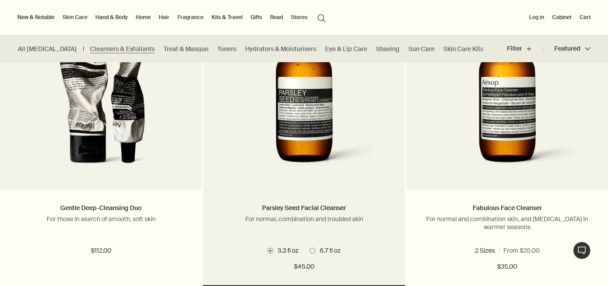
scroll to position [293, 0]
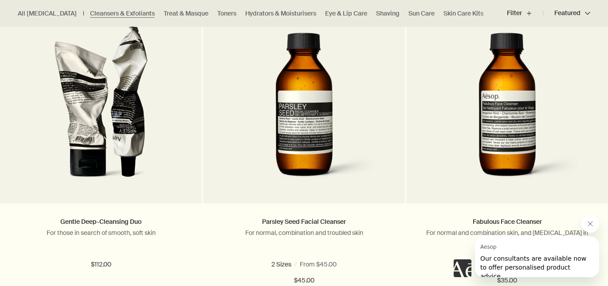
scroll to position [377, 0]
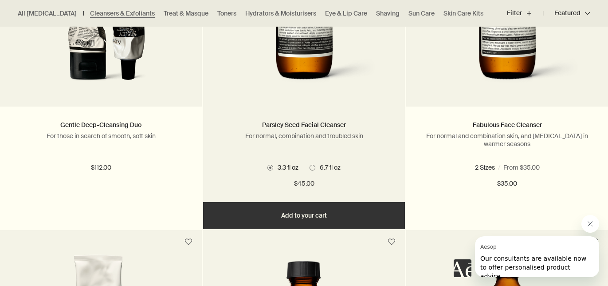
click at [321, 79] on img at bounding box center [303, 11] width 161 height 164
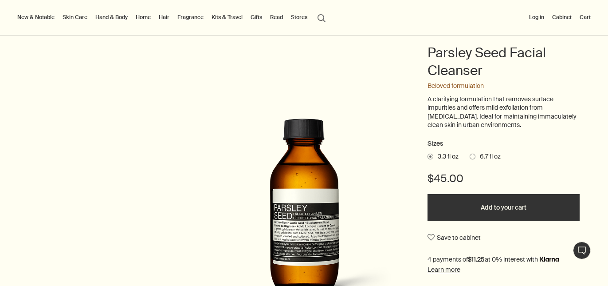
click at [475, 156] on span at bounding box center [472, 156] width 6 height 6
click at [469, 156] on input "6.7 fl oz" at bounding box center [469, 155] width 0 height 6
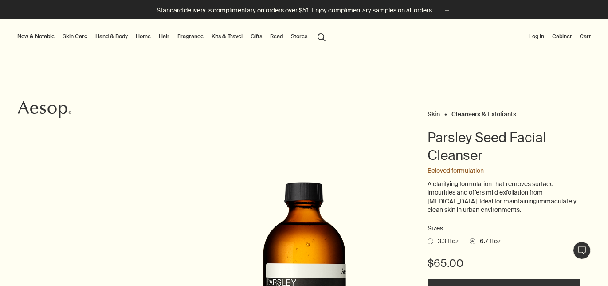
click at [68, 33] on link "Skin Care" at bounding box center [75, 36] width 28 height 11
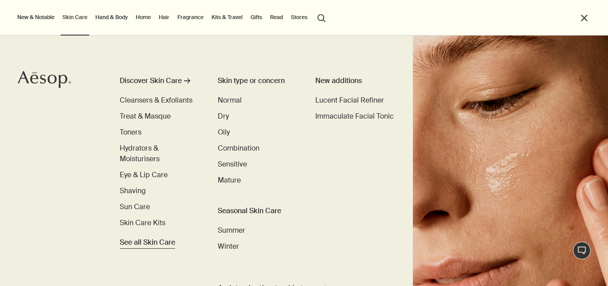
click at [137, 243] on span "See all Skin Care" at bounding box center [147, 242] width 55 height 11
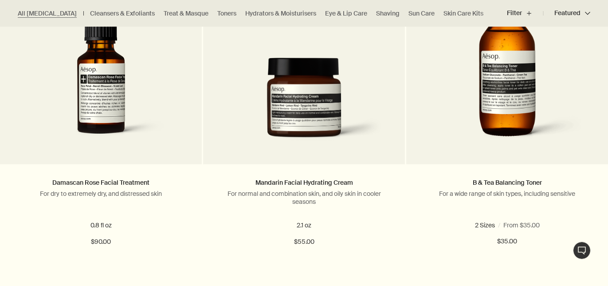
scroll to position [321, 0]
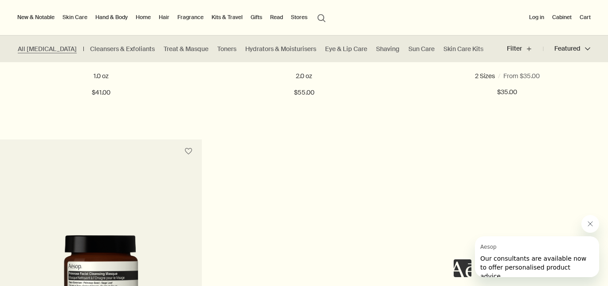
scroll to position [5021, 0]
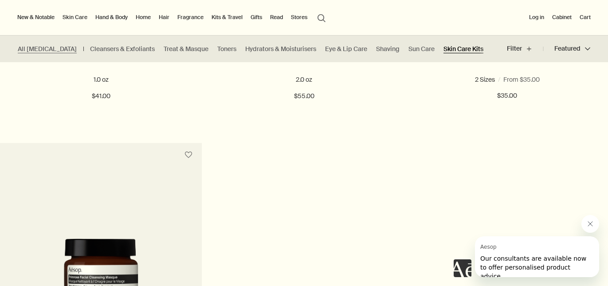
click at [443, 47] on link "Skin Care Kits" at bounding box center [463, 49] width 40 height 8
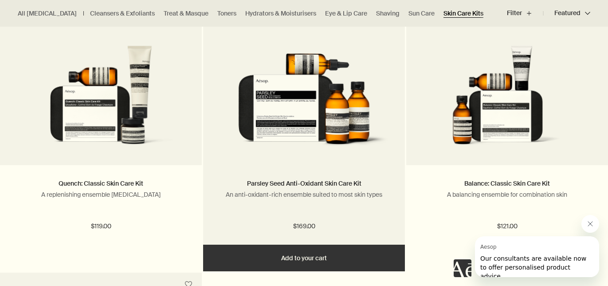
scroll to position [321, 0]
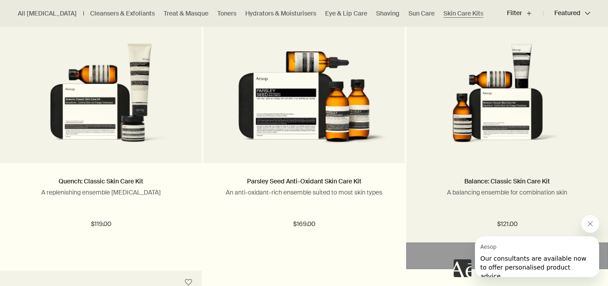
click at [513, 112] on img at bounding box center [506, 96] width 175 height 106
click at [529, 106] on img at bounding box center [506, 96] width 175 height 106
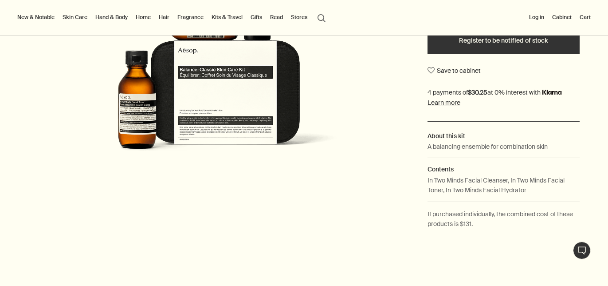
scroll to position [235, 0]
